Goal: Entertainment & Leisure: Consume media (video, audio)

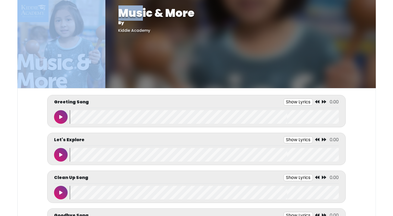
click at [63, 0] on html "Music & More By [GEOGRAPHIC_DATA] Music & More By [GEOGRAPHIC_DATA]" at bounding box center [196, 108] width 393 height 216
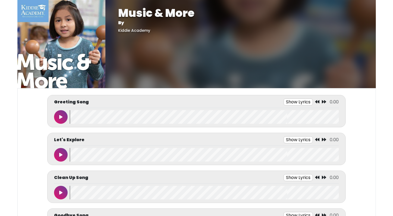
click at [59, 117] on button at bounding box center [61, 117] width 14 height 14
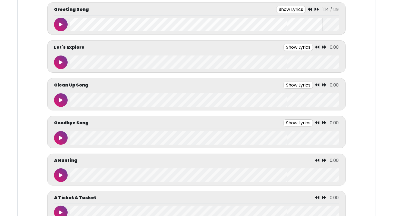
scroll to position [109, 0]
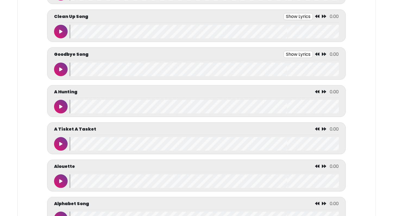
scroll to position [217, 0]
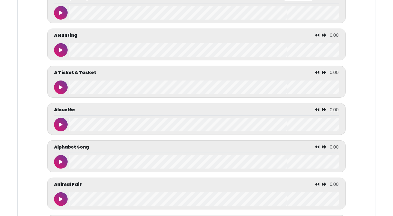
click at [57, 164] on button at bounding box center [61, 162] width 14 height 14
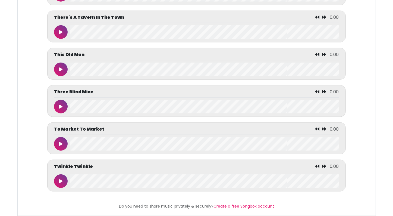
scroll to position [2493, 0]
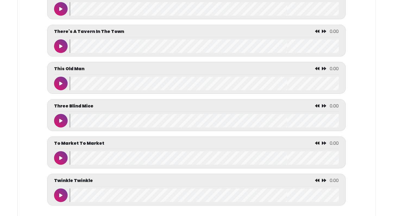
click at [60, 46] on icon at bounding box center [60, 46] width 3 height 4
click at [60, 46] on icon at bounding box center [61, 46] width 3 height 4
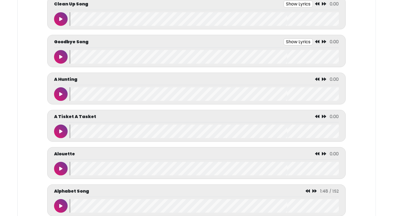
scroll to position [177, 0]
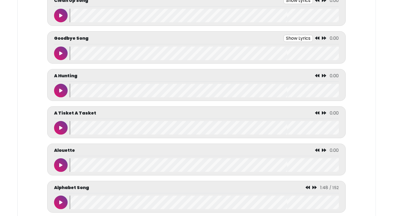
click at [60, 52] on icon at bounding box center [60, 53] width 3 height 4
click at [60, 52] on icon at bounding box center [61, 53] width 3 height 4
